Goal: Share content: Share content

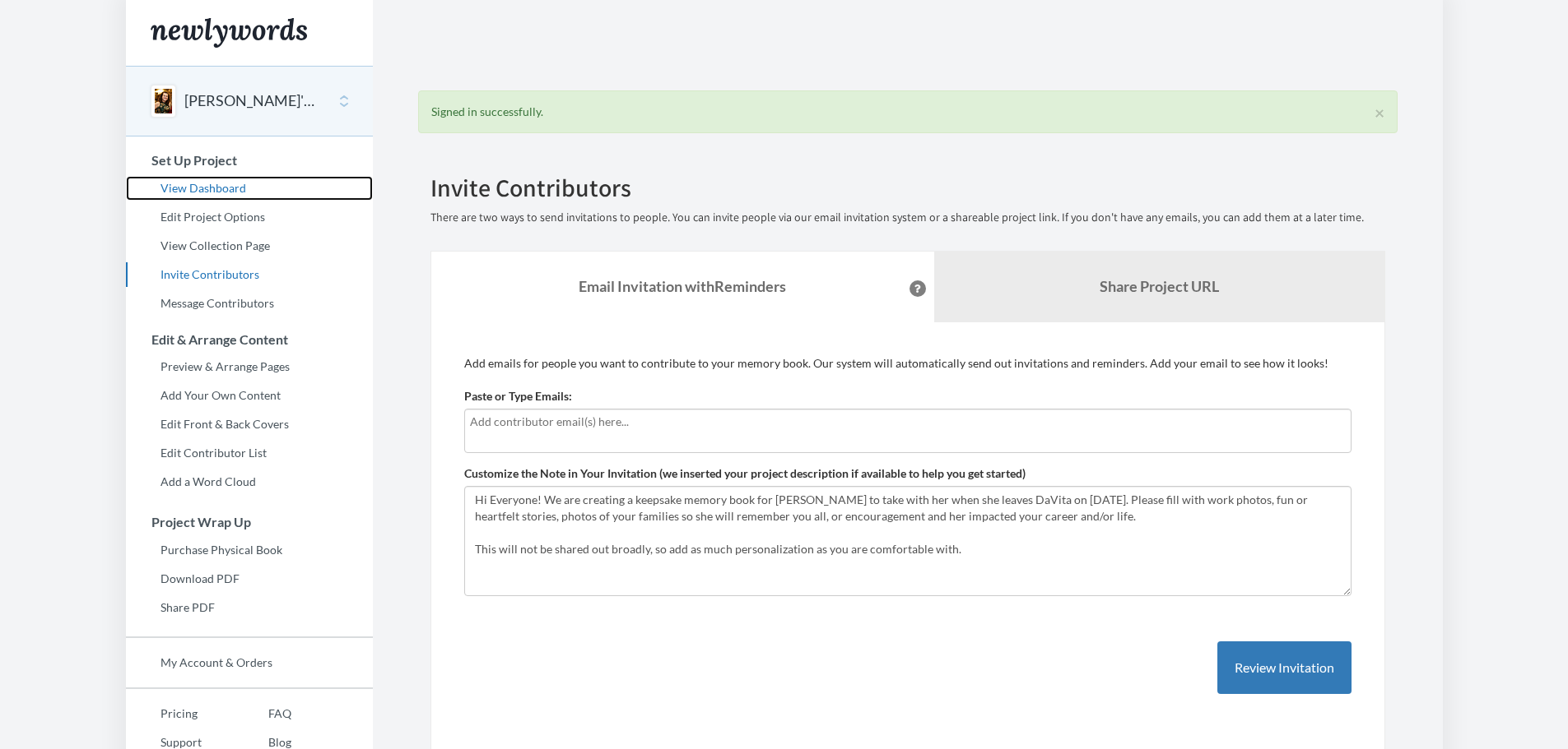
click at [196, 186] on link "View Dashboard" at bounding box center [249, 188] width 247 height 25
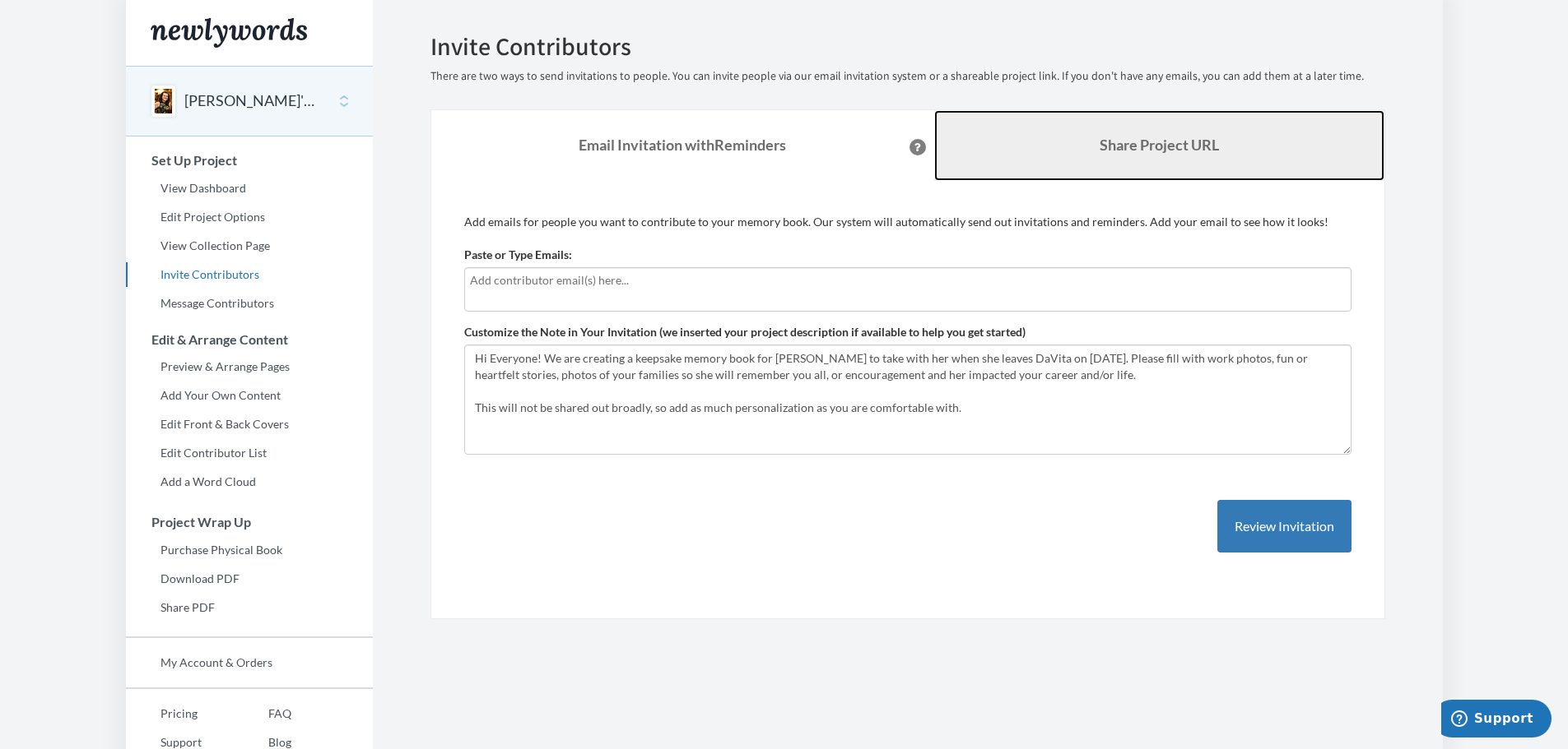
click at [1177, 142] on b "Share Project URL" at bounding box center [1159, 145] width 120 height 19
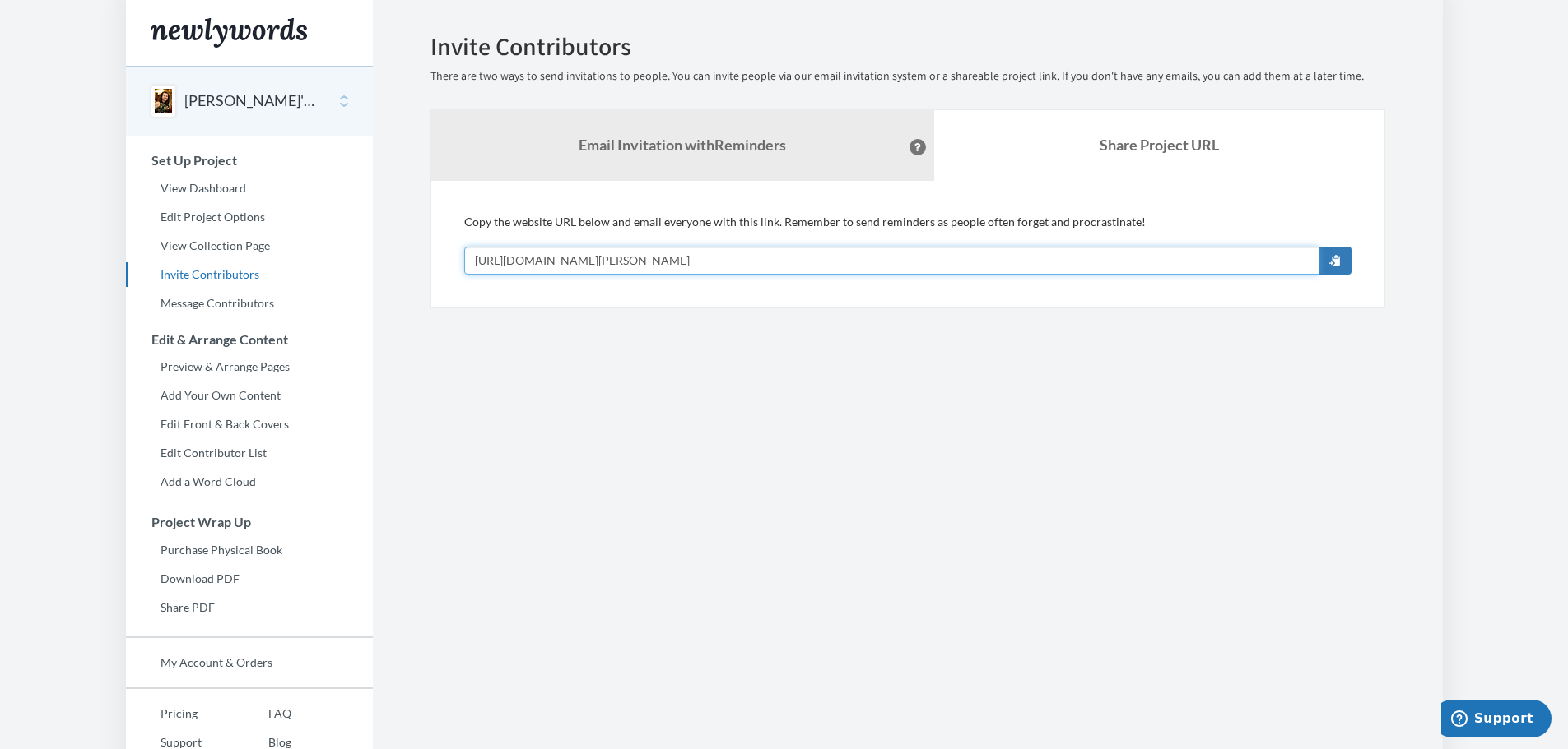
click at [725, 257] on input "[URL][DOMAIN_NAME][PERSON_NAME]" at bounding box center [892, 260] width 855 height 28
click at [1334, 262] on span "button" at bounding box center [1334, 260] width 11 height 11
click at [225, 104] on button "[PERSON_NAME]'s Send-Off" at bounding box center [251, 101] width 134 height 21
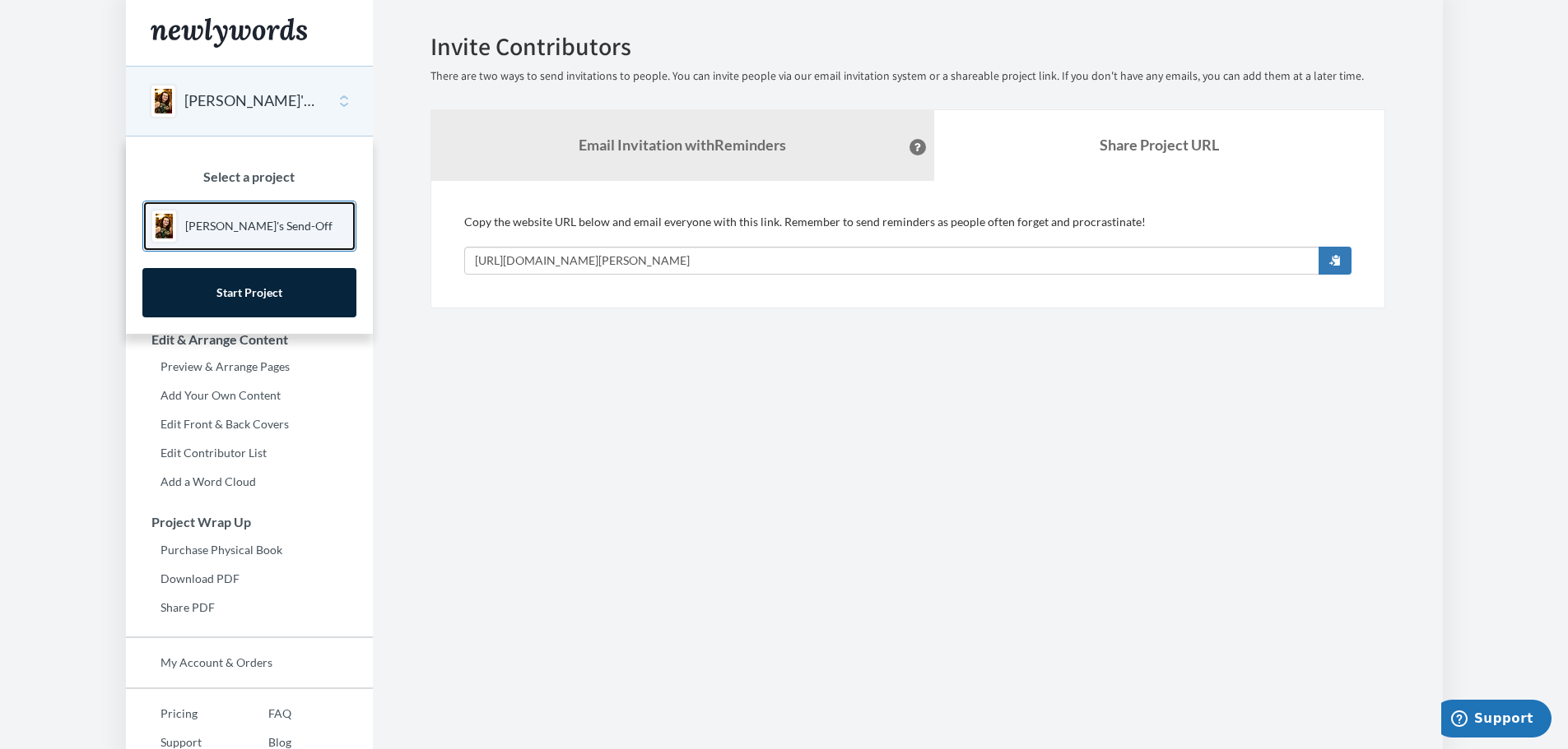
click at [235, 219] on p "[PERSON_NAME]'s Send-Off" at bounding box center [259, 226] width 147 height 17
